Goal: Task Accomplishment & Management: Complete application form

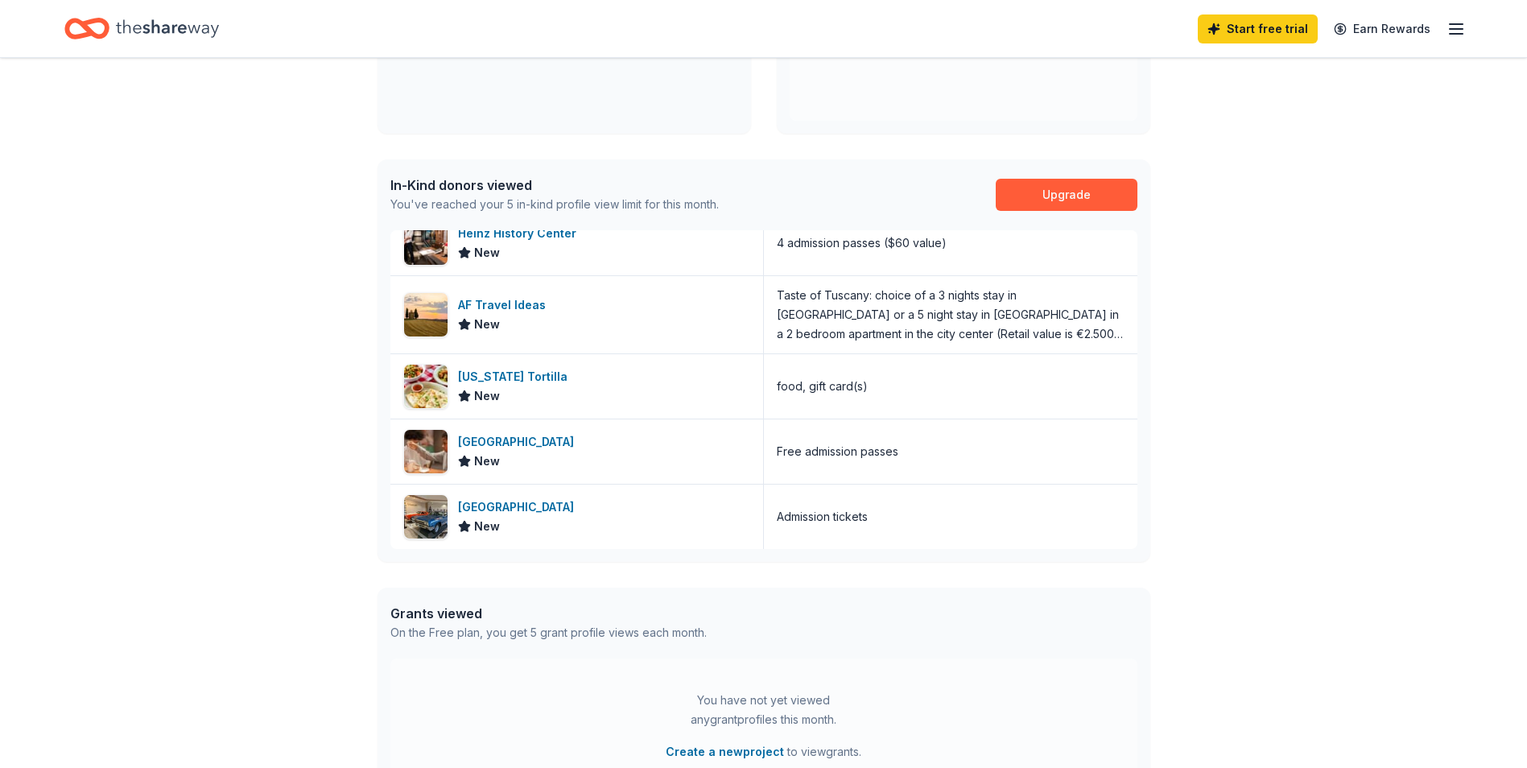
scroll to position [322, 0]
click at [523, 237] on div "Heinz History Center" at bounding box center [520, 234] width 125 height 19
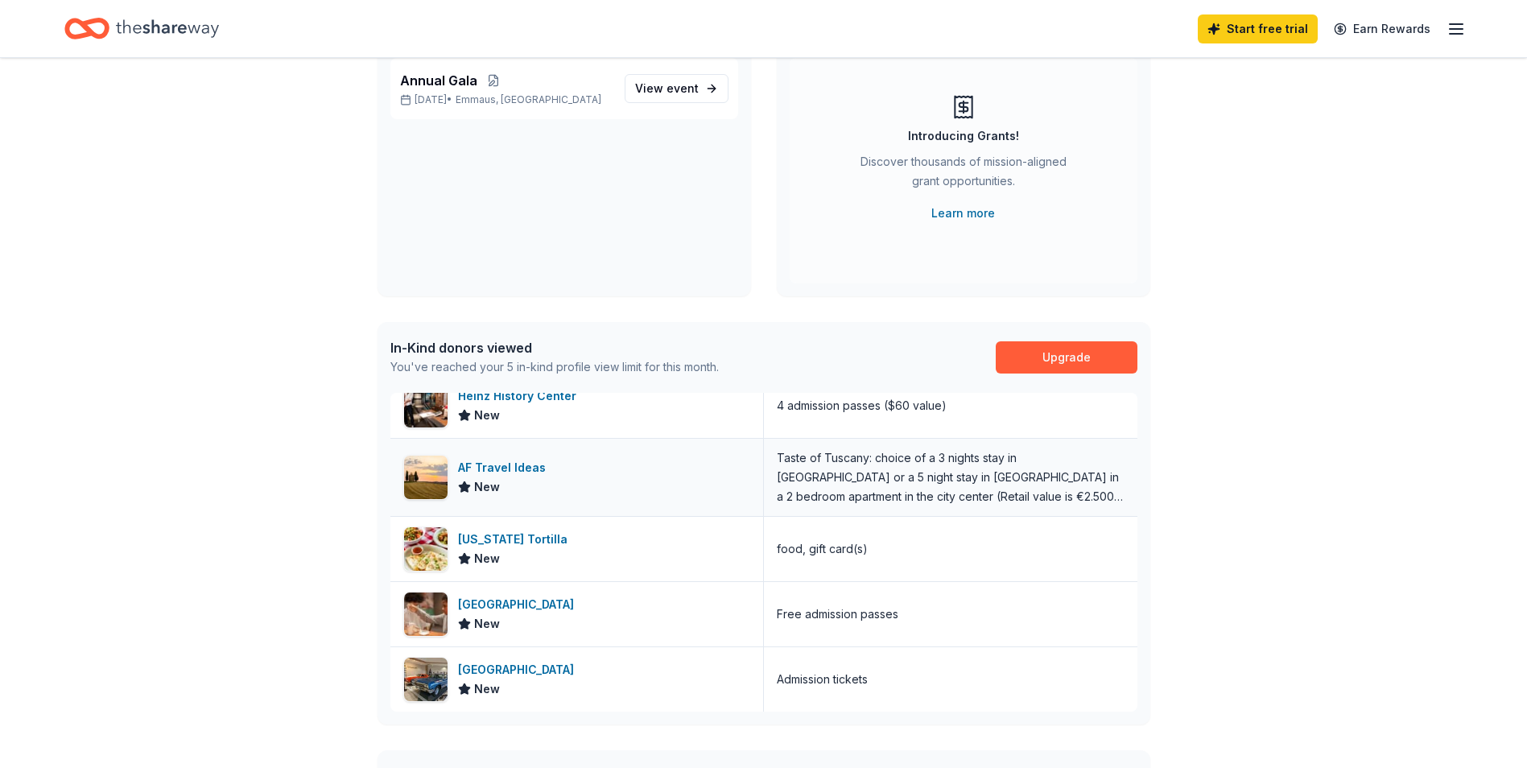
scroll to position [0, 0]
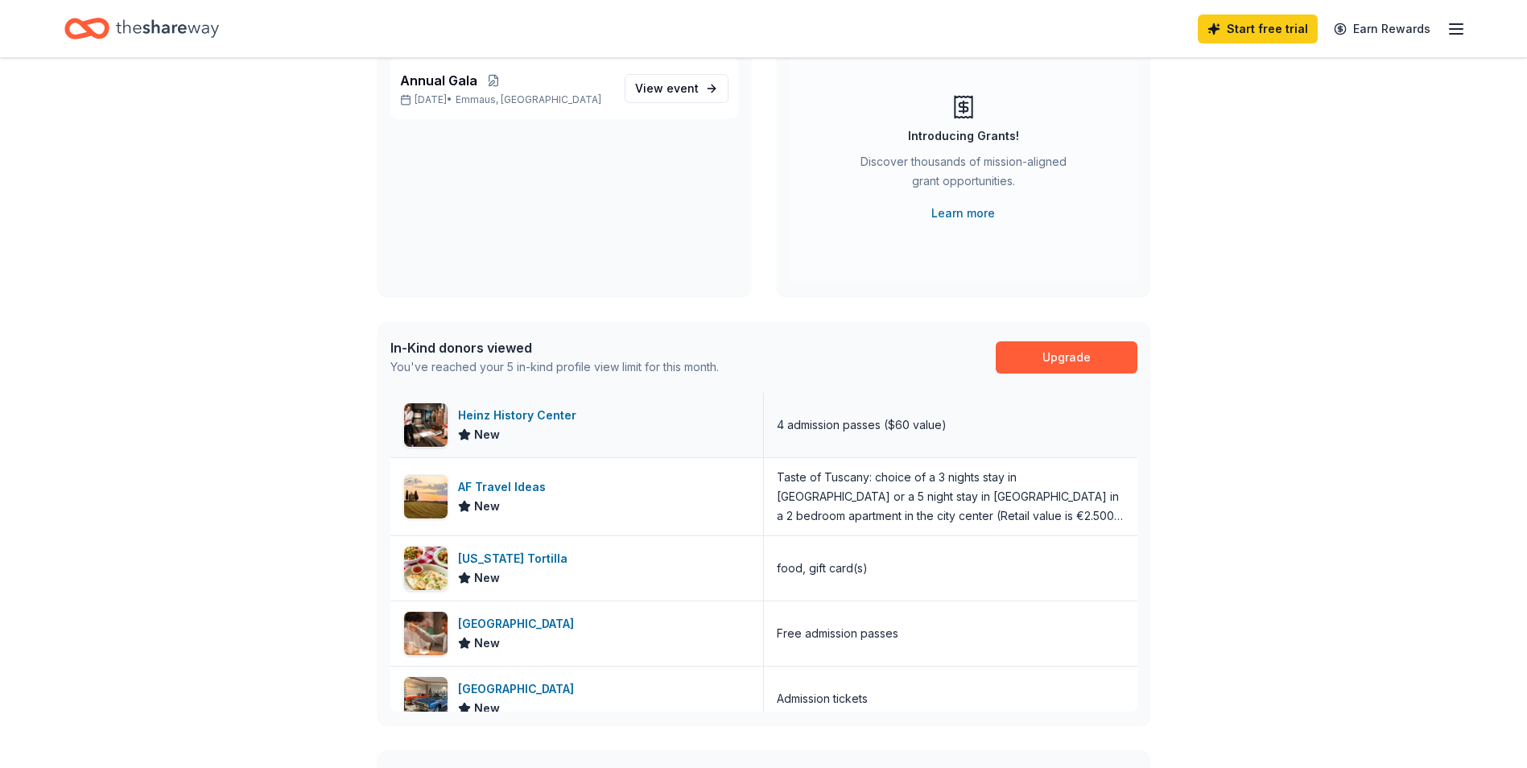
click at [548, 411] on div "Heinz History Center" at bounding box center [520, 415] width 125 height 19
click at [570, 621] on div "Da Vinci Science Center" at bounding box center [519, 623] width 122 height 19
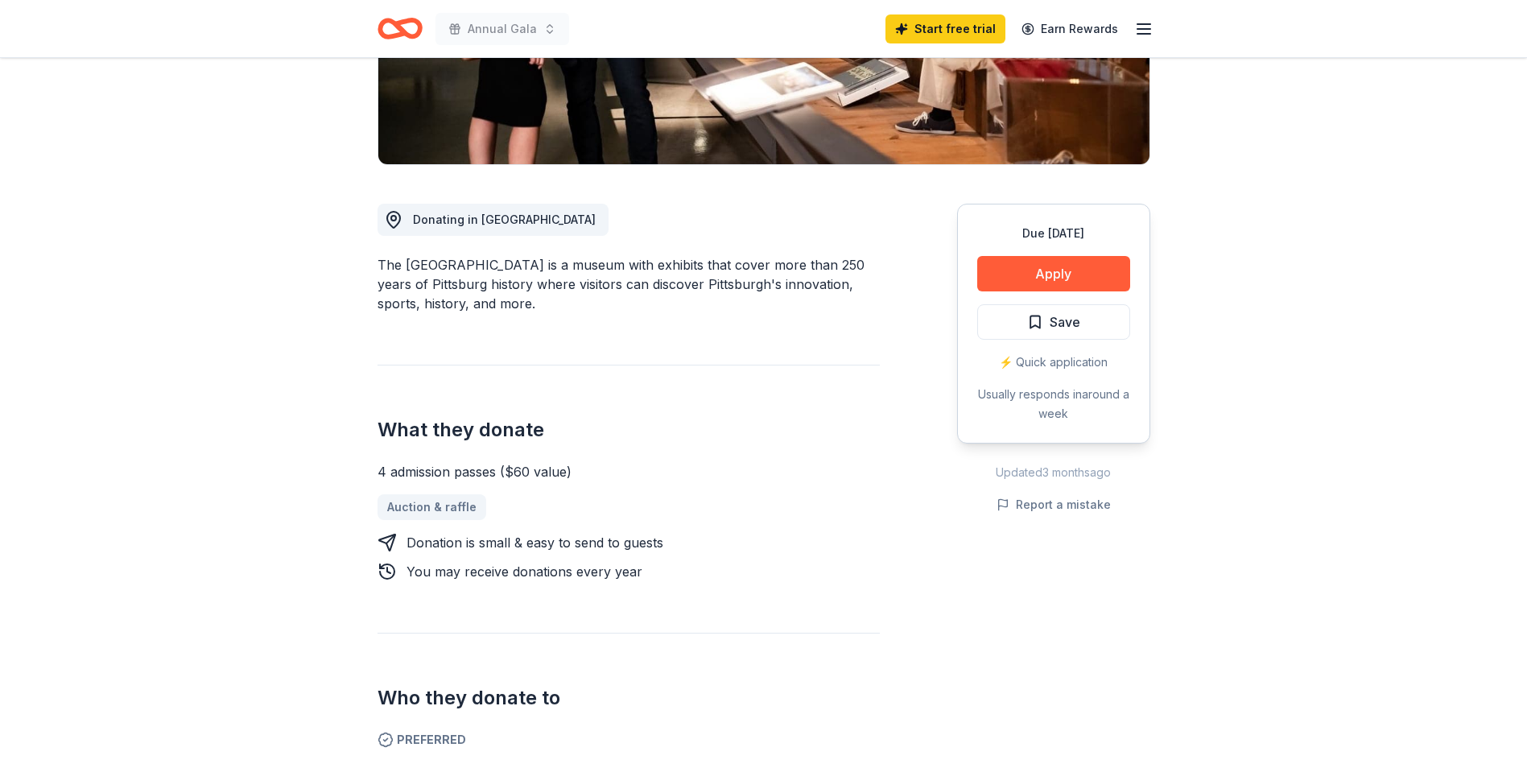
scroll to position [322, 0]
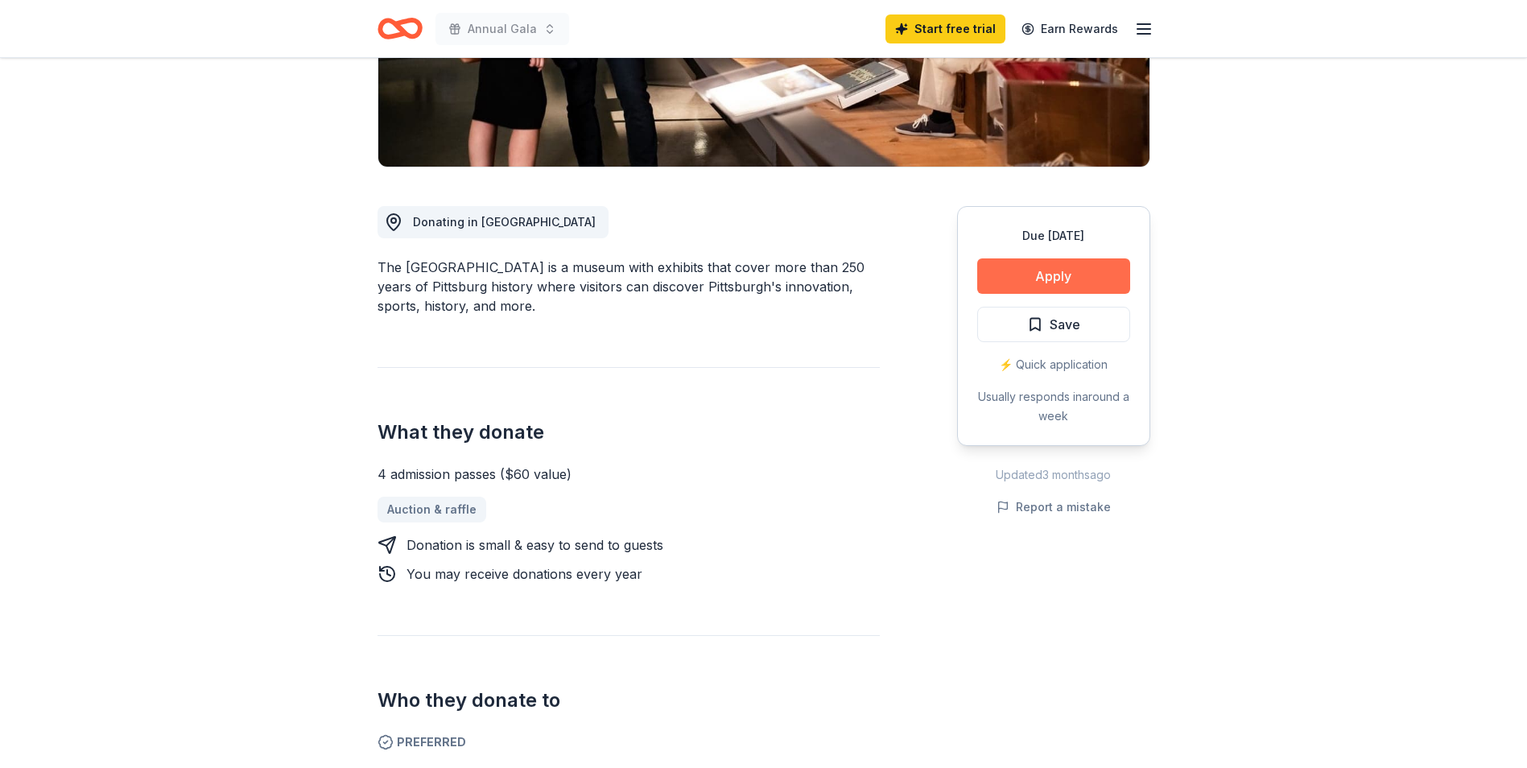
click at [1064, 270] on button "Apply" at bounding box center [1053, 275] width 153 height 35
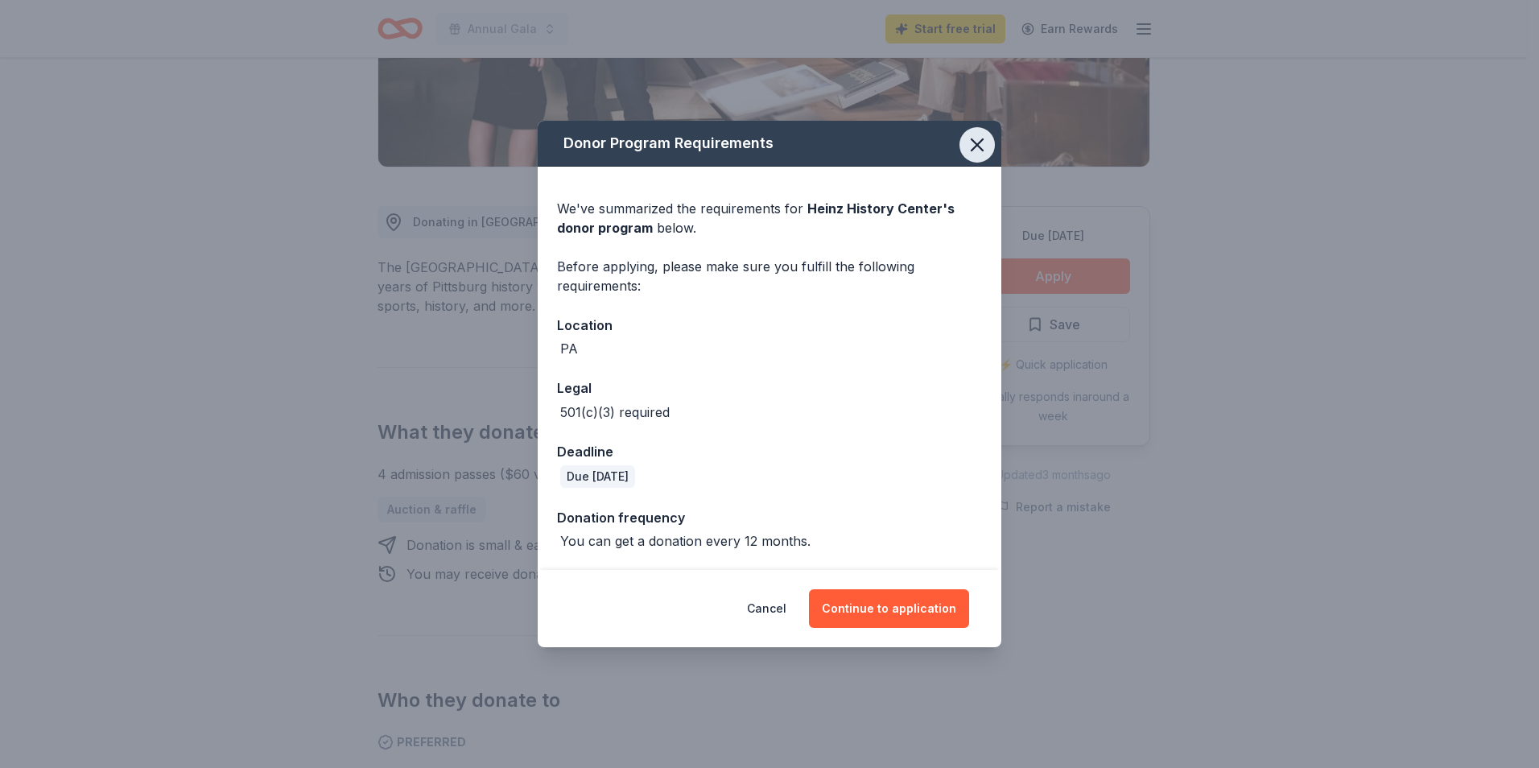
click at [975, 142] on icon "button" at bounding box center [977, 145] width 23 height 23
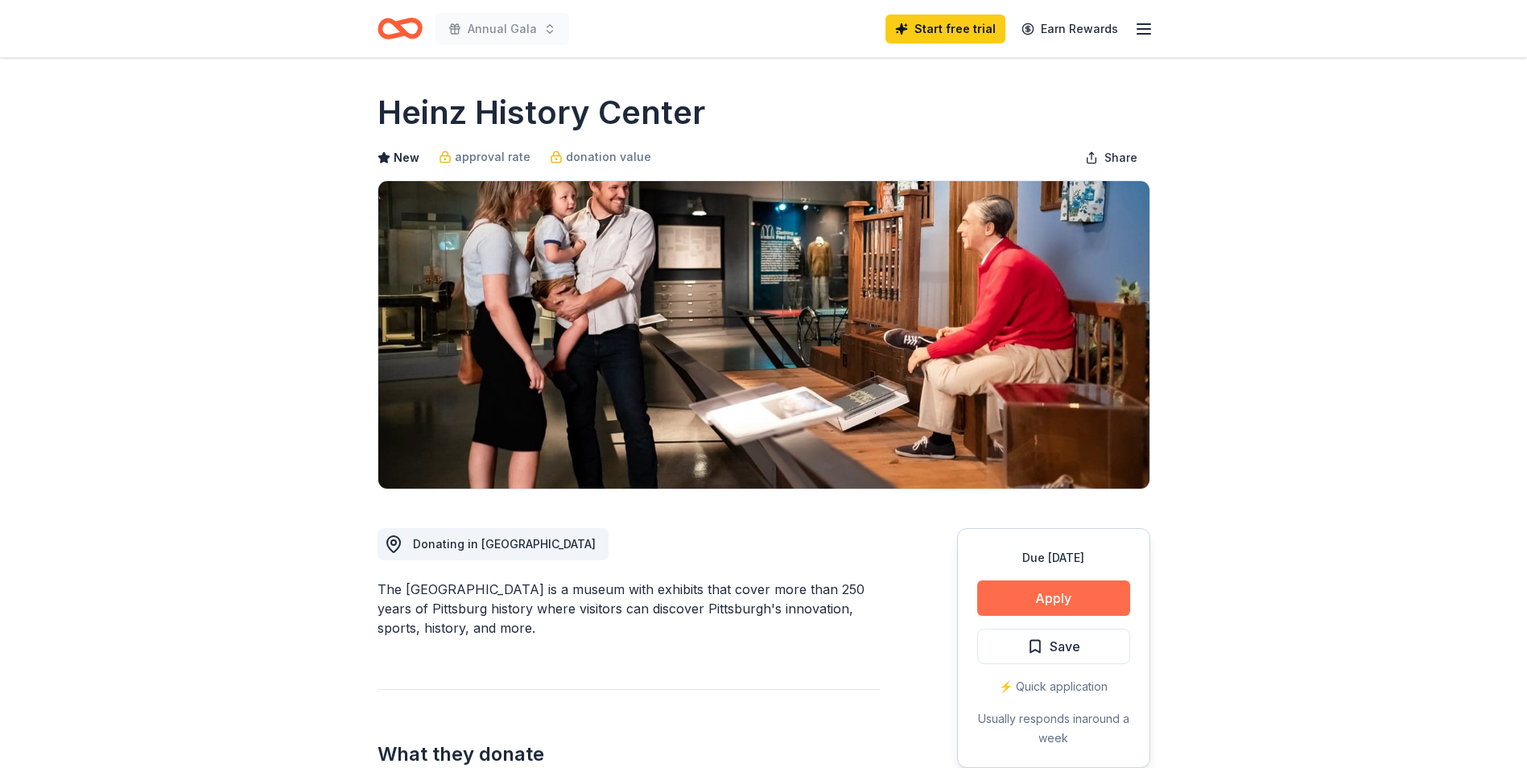
click at [1089, 598] on button "Apply" at bounding box center [1053, 597] width 153 height 35
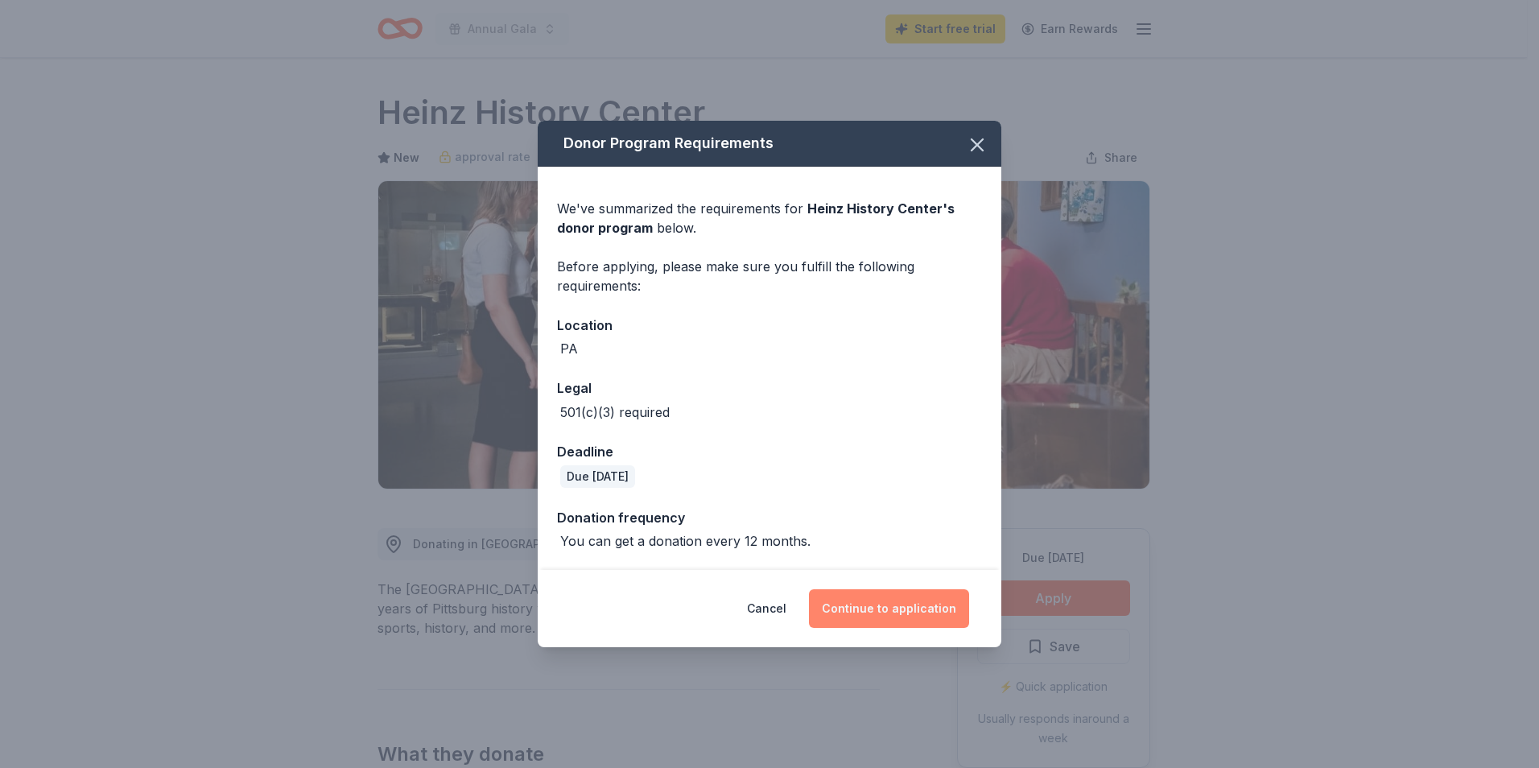
click at [902, 604] on button "Continue to application" at bounding box center [889, 608] width 160 height 39
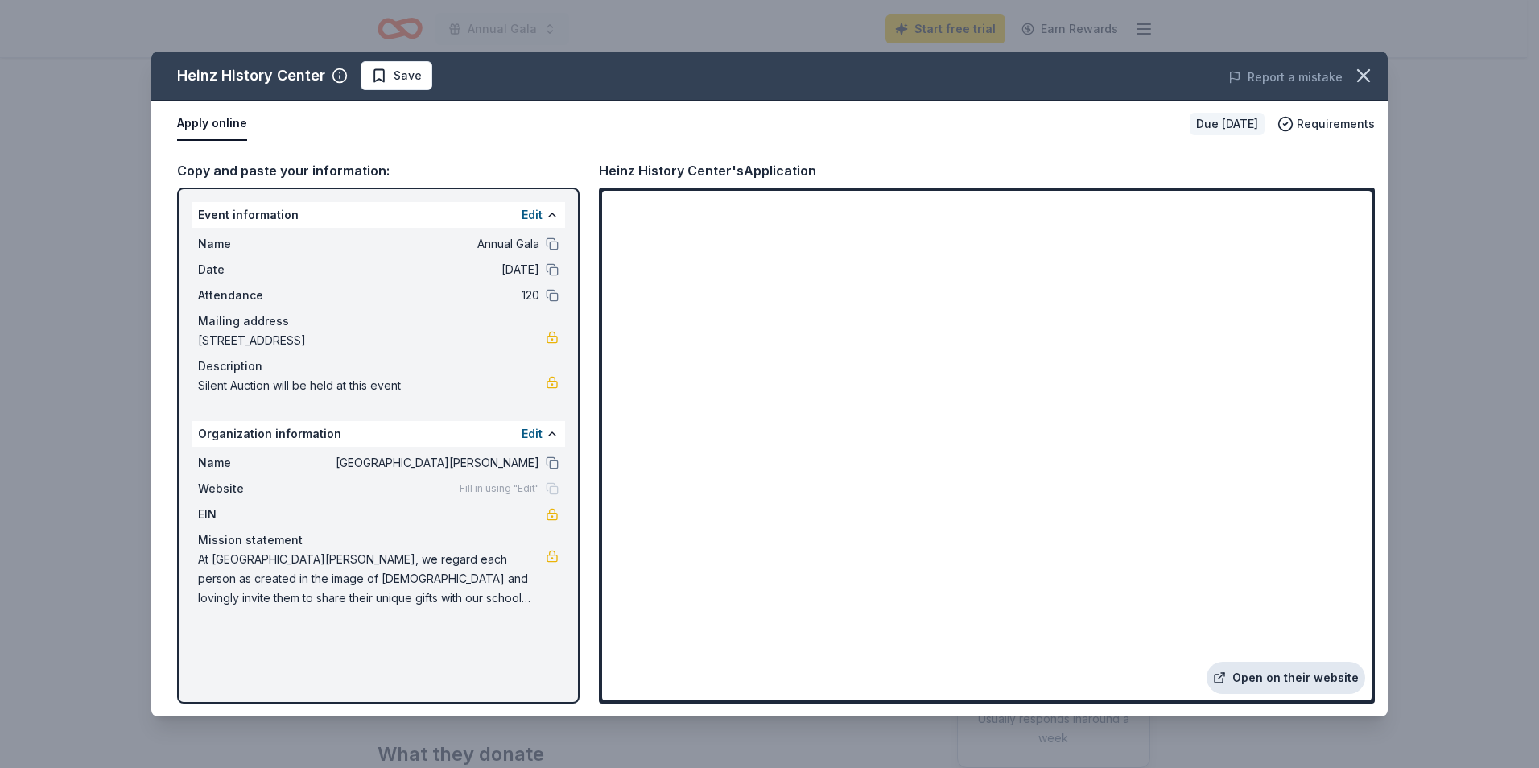
click at [1328, 680] on link "Open on their website" at bounding box center [1285, 678] width 159 height 32
click at [1371, 68] on icon "button" at bounding box center [1363, 75] width 23 height 23
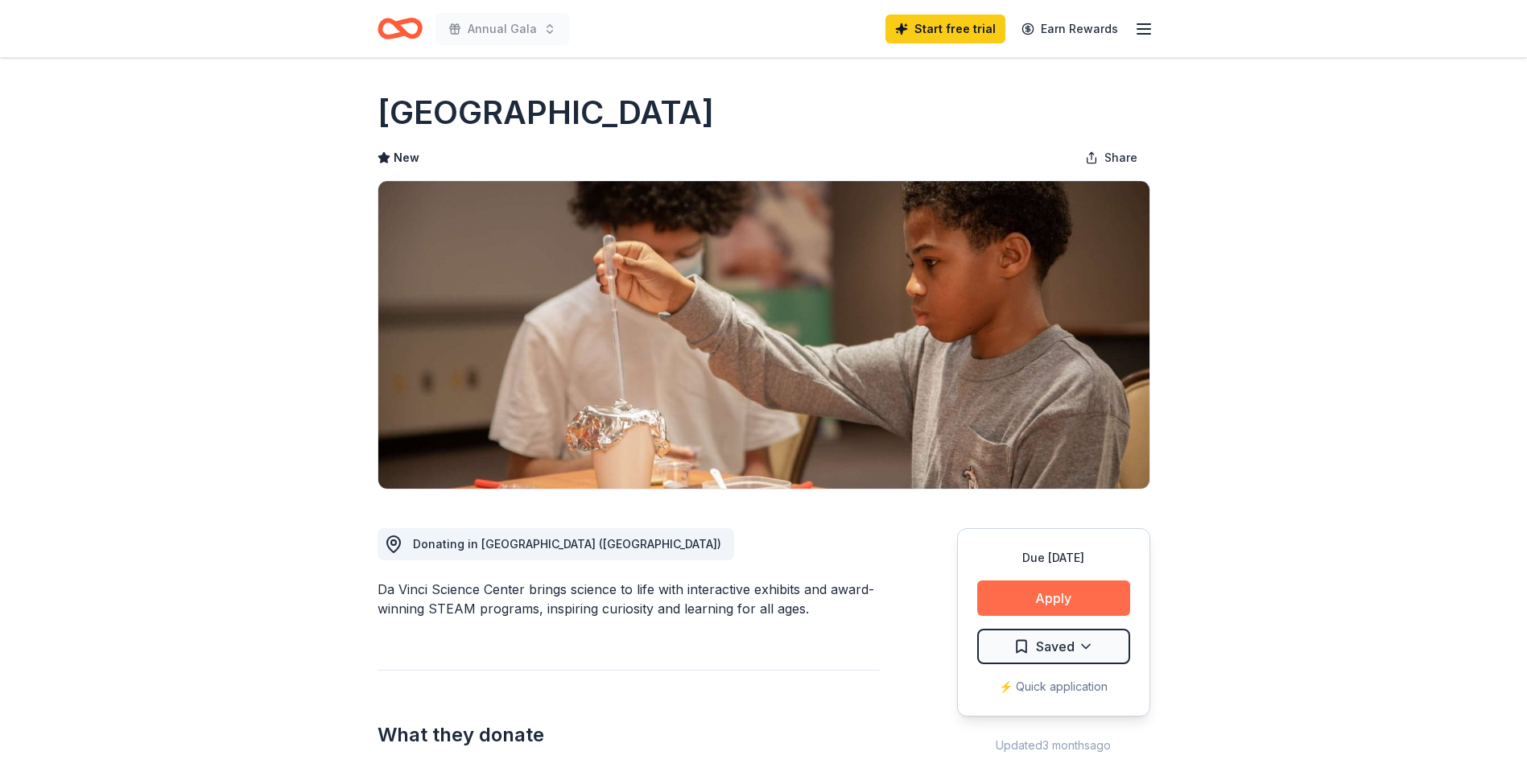
click at [1061, 599] on button "Apply" at bounding box center [1053, 597] width 153 height 35
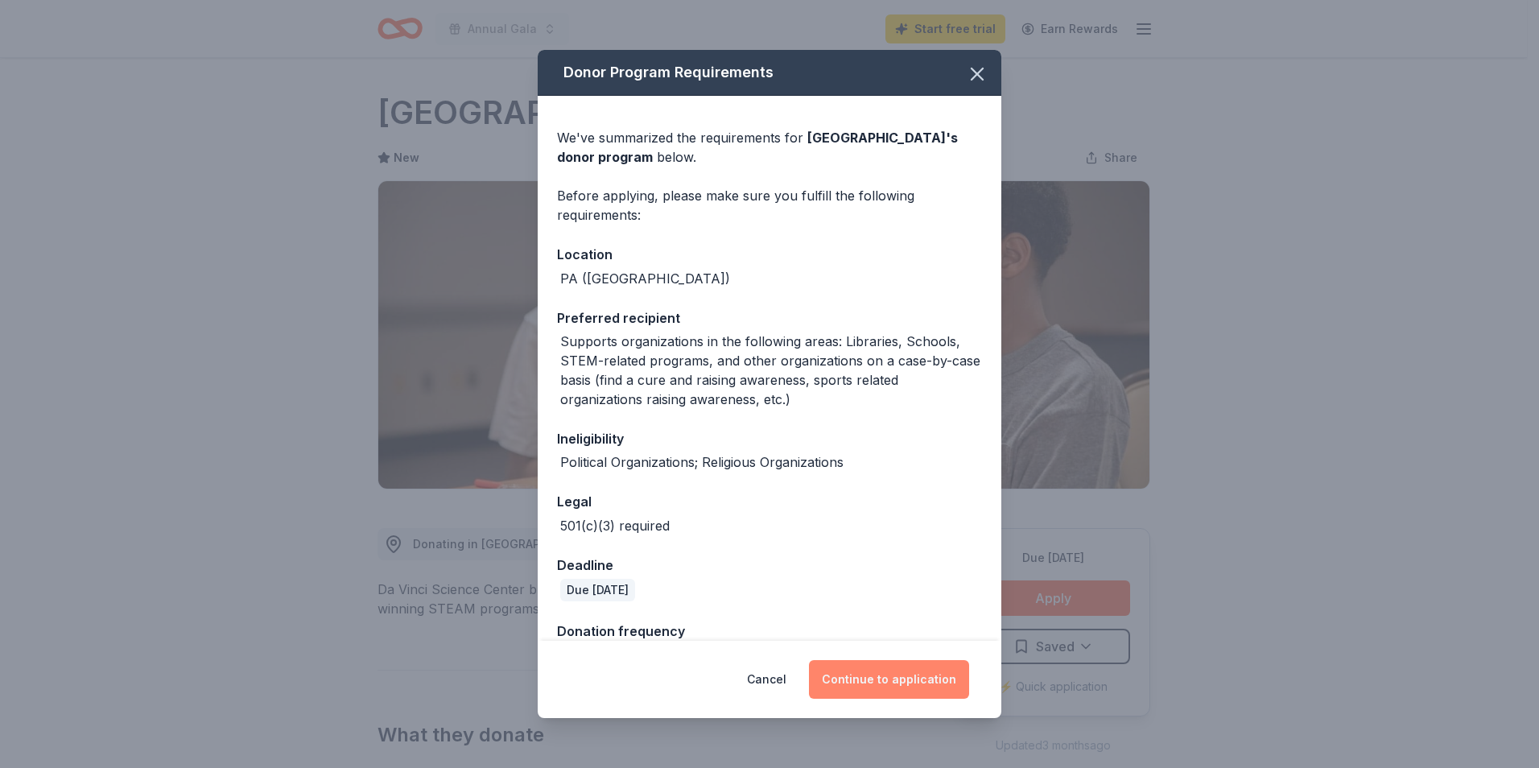
click at [872, 680] on button "Continue to application" at bounding box center [889, 679] width 160 height 39
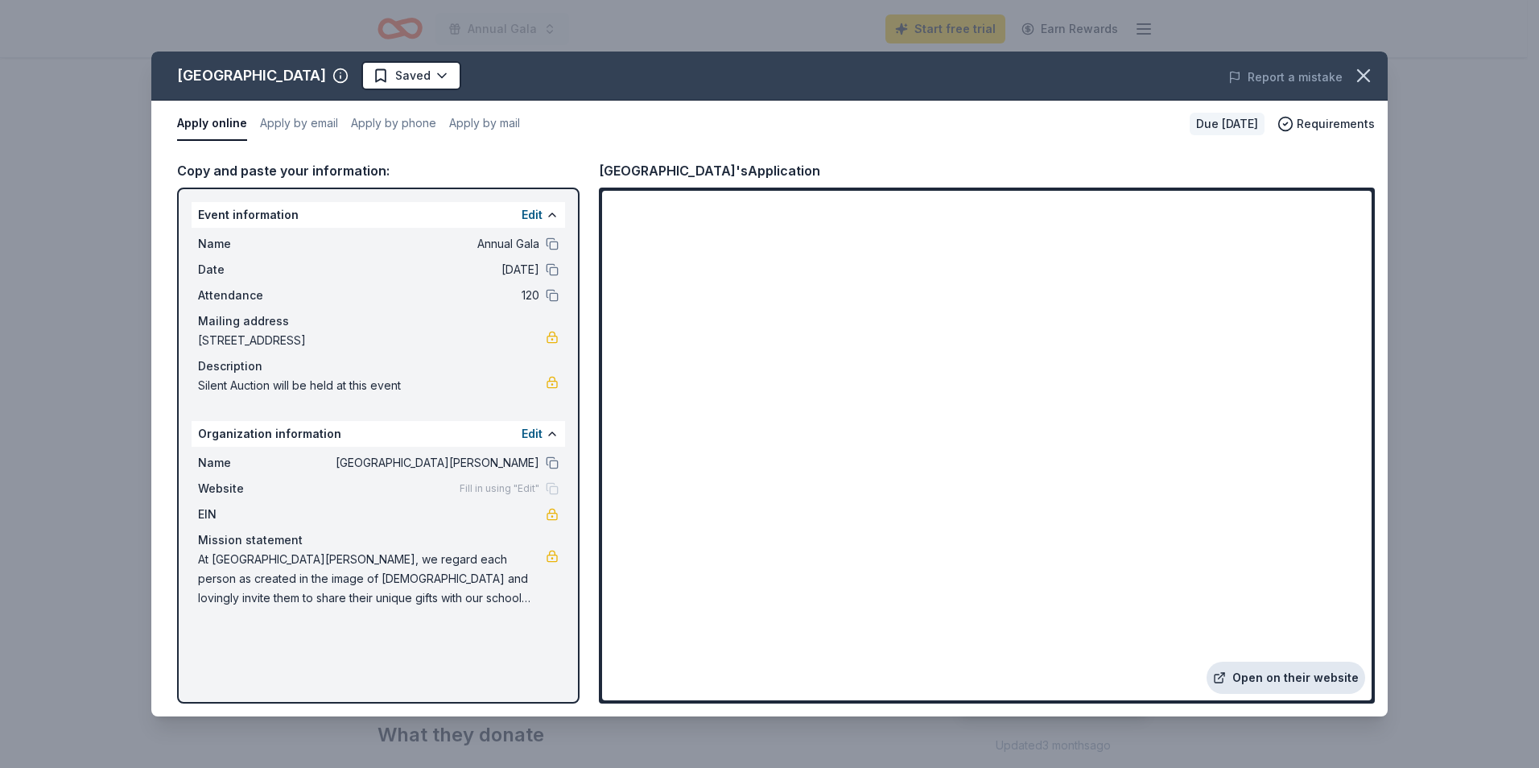
click at [1301, 678] on link "Open on their website" at bounding box center [1285, 678] width 159 height 32
click at [1357, 82] on icon "button" at bounding box center [1363, 75] width 23 height 23
